Goal: Use online tool/utility: Utilize a website feature to perform a specific function

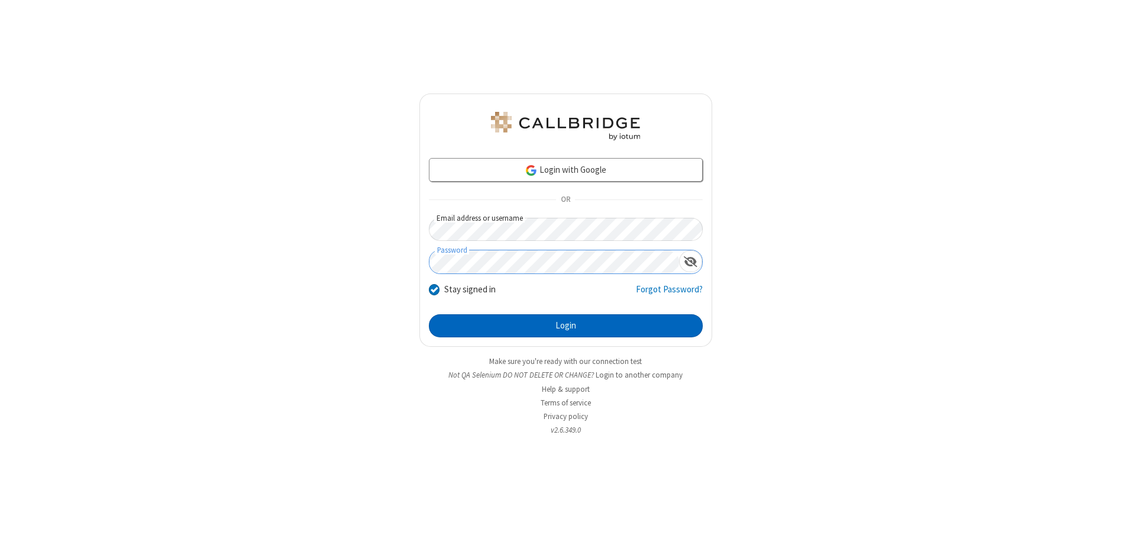
click at [565, 325] on button "Login" at bounding box center [566, 326] width 274 height 24
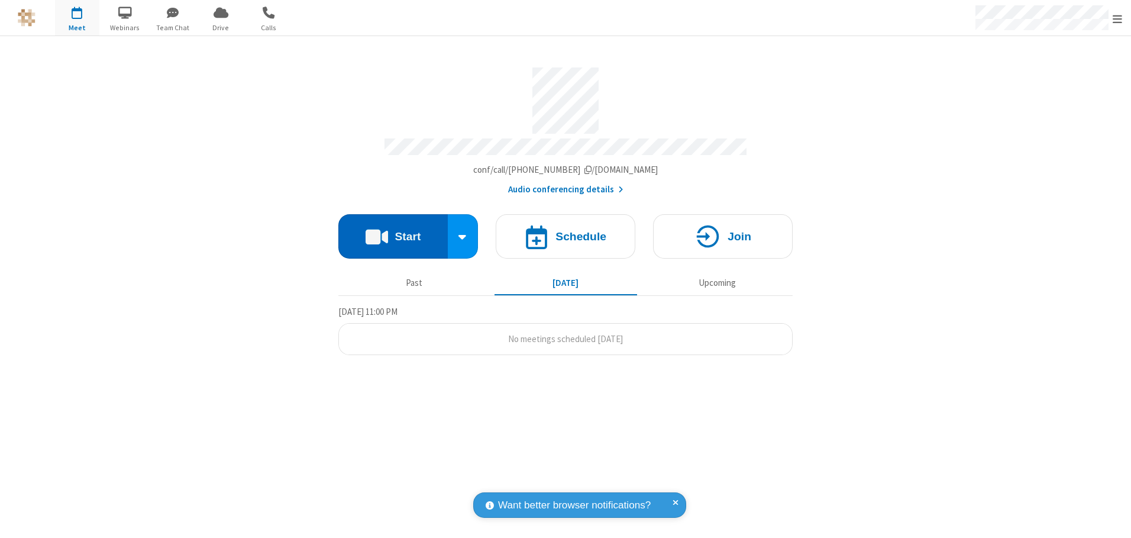
click at [393, 232] on button "Start" at bounding box center [392, 236] width 109 height 44
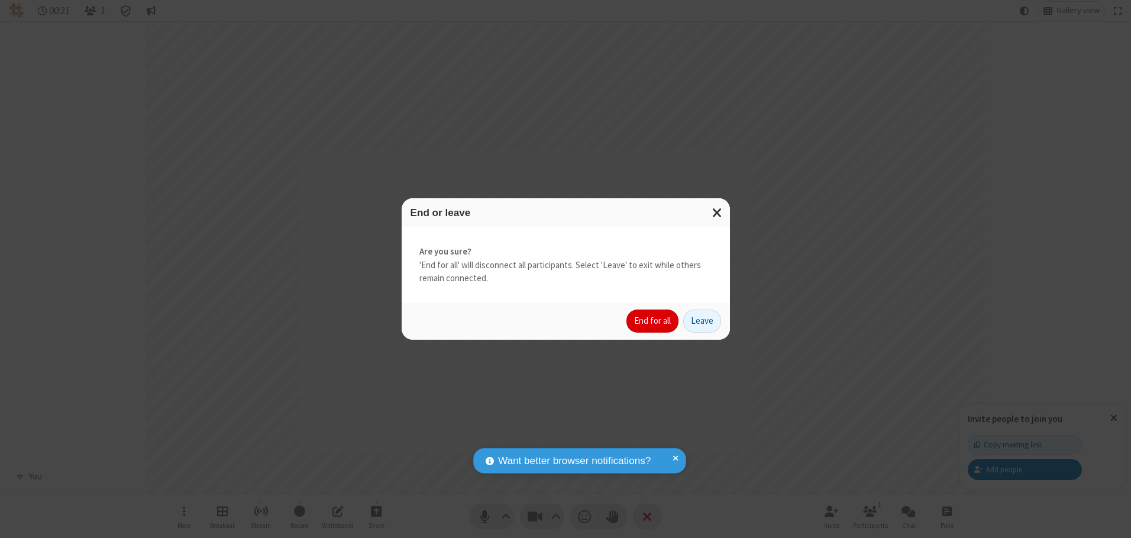
click at [653, 321] on button "End for all" at bounding box center [652, 321] width 52 height 24
